Goal: Find specific page/section: Find specific page/section

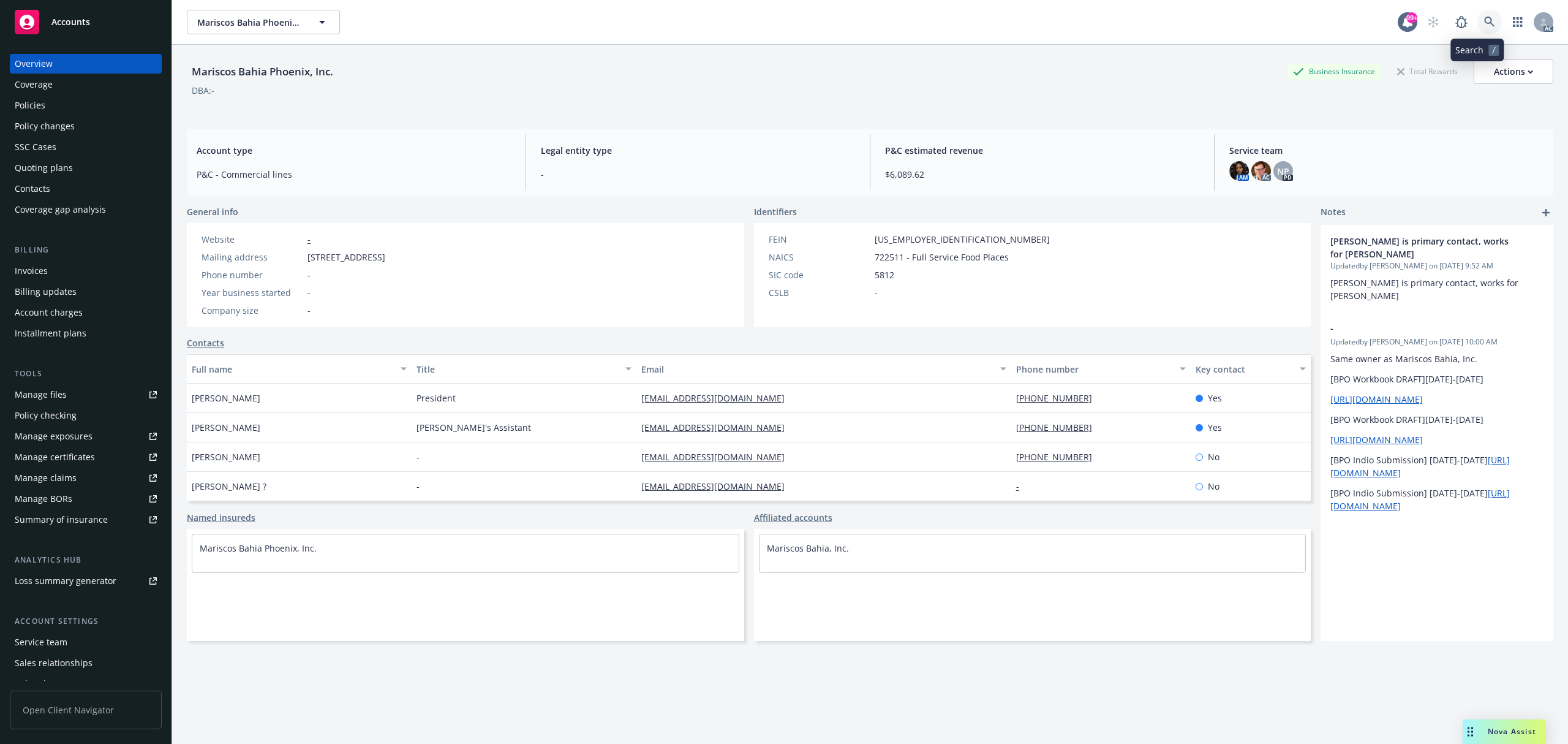
drag, startPoint x: 1475, startPoint y: 21, endPoint x: 1482, endPoint y: 19, distance: 7.3
click at [1484, 19] on icon at bounding box center [1490, 22] width 11 height 11
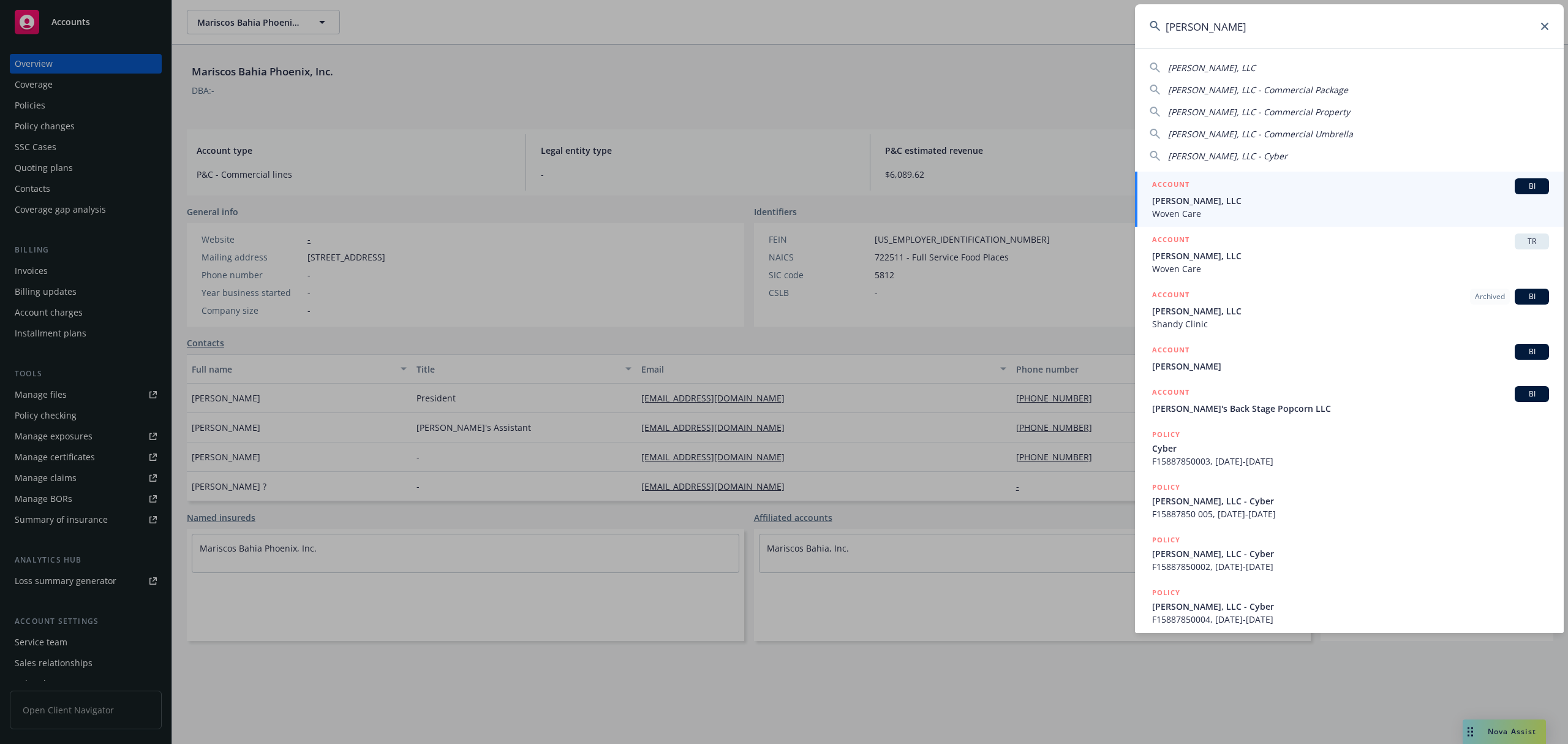
type input "[PERSON_NAME]"
click at [1247, 194] on span "[PERSON_NAME], LLC" at bounding box center [1350, 200] width 397 height 13
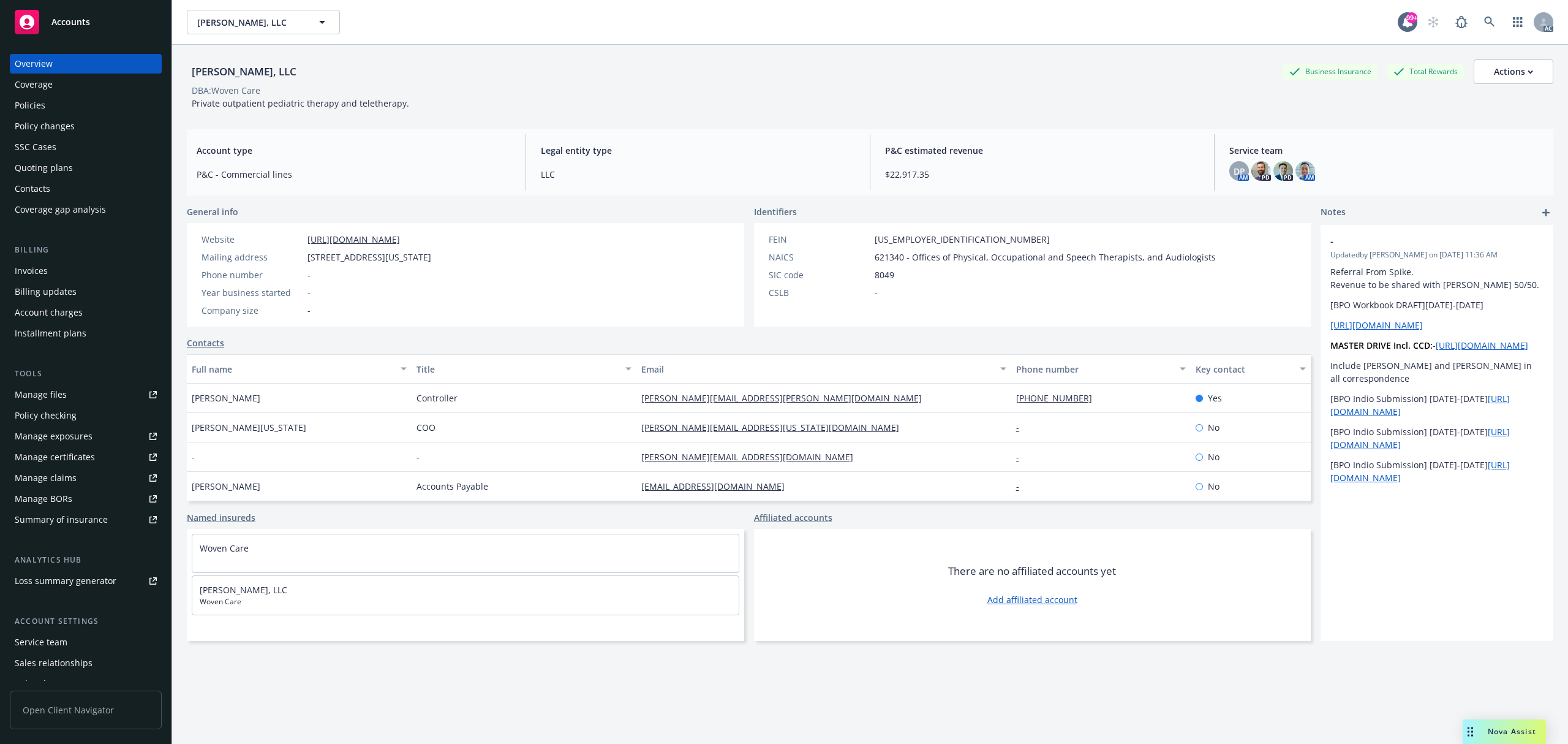
click at [1257, 180] on div "PD" at bounding box center [1260, 171] width 19 height 19
click at [1236, 174] on div "DP" at bounding box center [1238, 171] width 19 height 19
click at [1253, 176] on img at bounding box center [1260, 171] width 19 height 19
